Goal: Check status: Check status

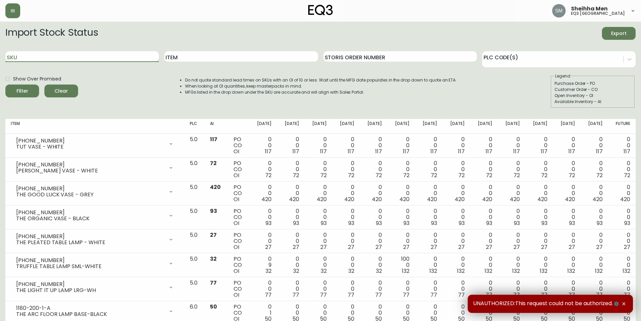
click at [119, 59] on input "SKU" at bounding box center [81, 56] width 153 height 11
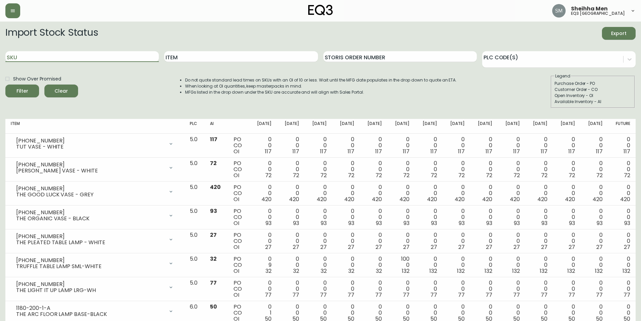
paste input "[PHONE_NUMBER]"
type input "[PHONE_NUMBER]"
click at [34, 86] on button "Filter" at bounding box center [22, 90] width 34 height 13
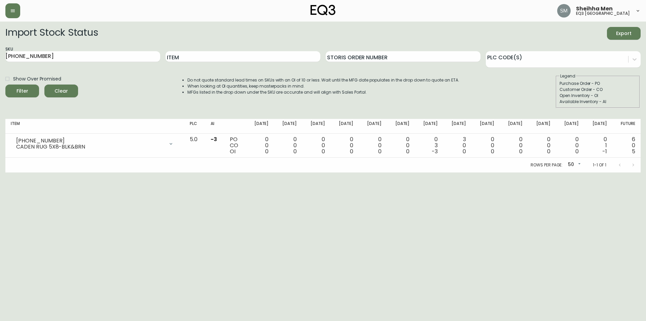
click at [248, 172] on html "Sheihha Men eq3 [GEOGRAPHIC_DATA] Import Stock Status Export SKU [PHONE_NUMBER]…" at bounding box center [323, 86] width 646 height 172
click at [546, 172] on html "Sheihha Men eq3 [GEOGRAPHIC_DATA] Import Stock Status Export SKU [PHONE_NUMBER]…" at bounding box center [323, 86] width 646 height 172
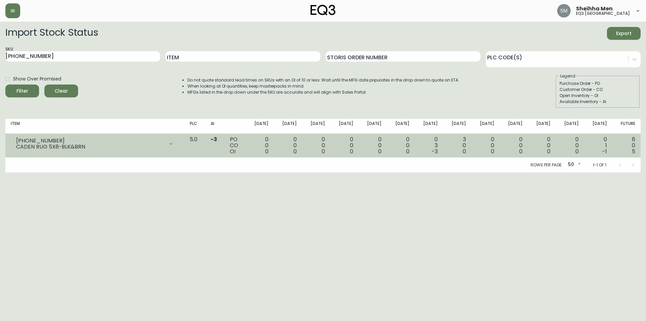
click at [466, 139] on div "3 0 0" at bounding box center [457, 145] width 17 height 18
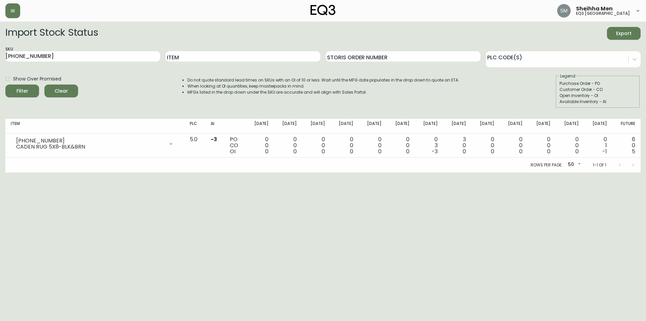
click at [351, 172] on html "Sheihha Men eq3 [GEOGRAPHIC_DATA] Import Stock Status Export SKU [PHONE_NUMBER]…" at bounding box center [323, 86] width 646 height 172
click at [307, 172] on html "Sheihha Men eq3 [GEOGRAPHIC_DATA] Import Stock Status Export SKU [PHONE_NUMBER]…" at bounding box center [323, 86] width 646 height 172
